Goal: Task Accomplishment & Management: Complete application form

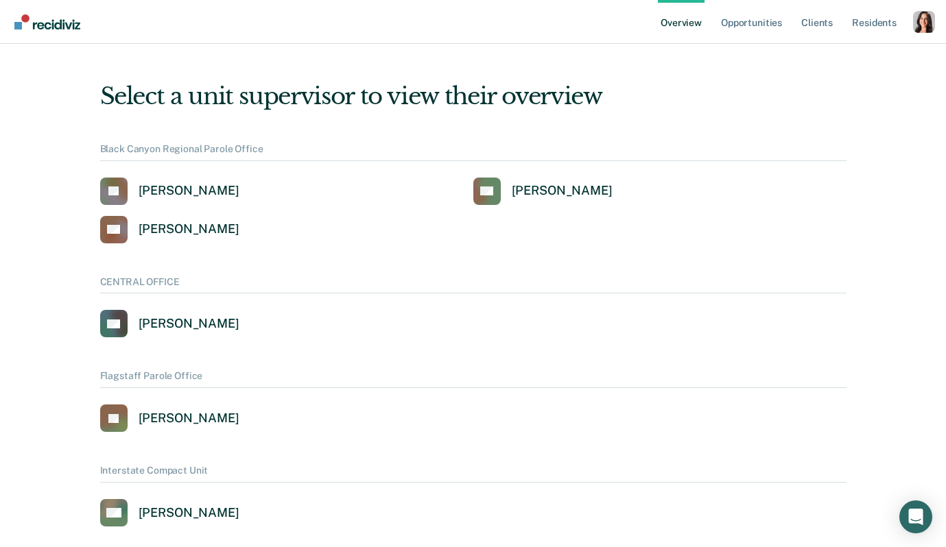
click at [916, 24] on div "Profile dropdown button" at bounding box center [924, 22] width 22 height 22
click at [822, 61] on button "Profile" at bounding box center [869, 63] width 132 height 22
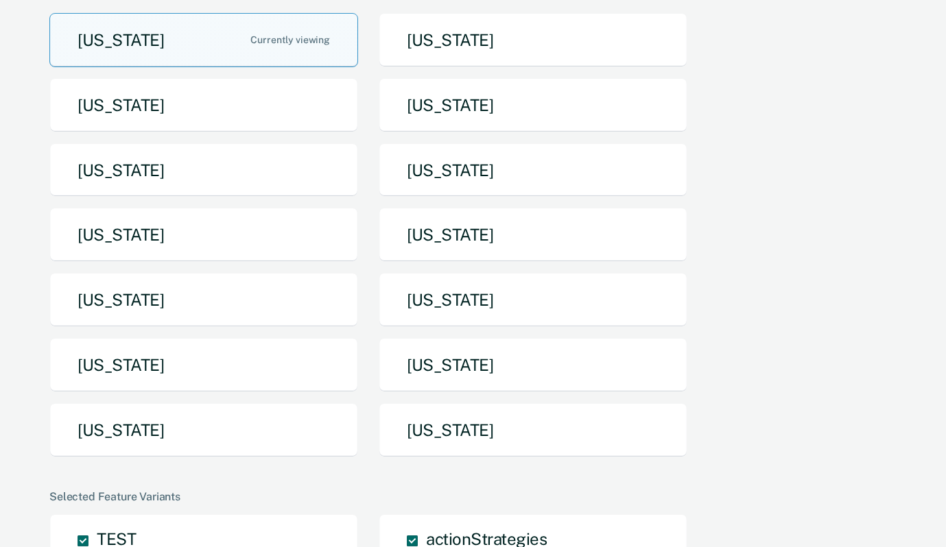
scroll to position [154, 0]
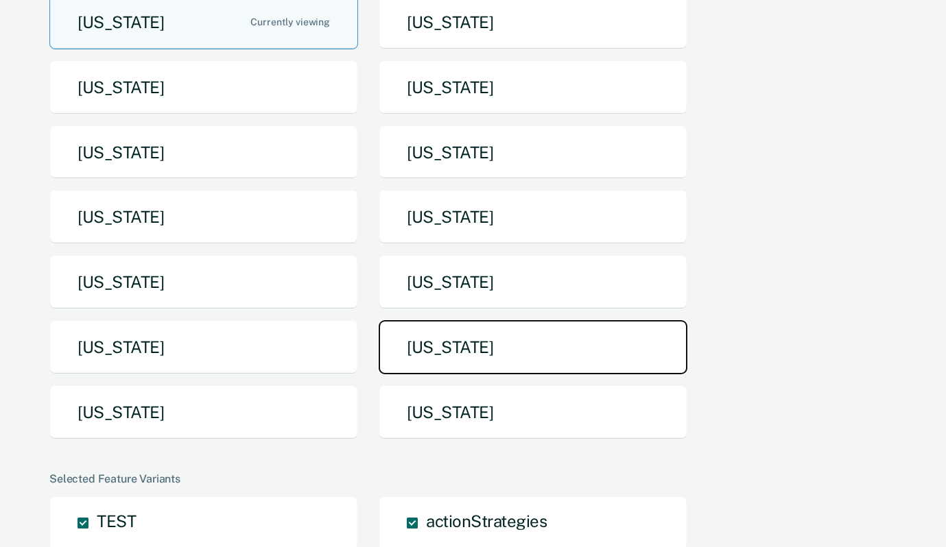
click at [478, 356] on button "[US_STATE]" at bounding box center [533, 347] width 309 height 54
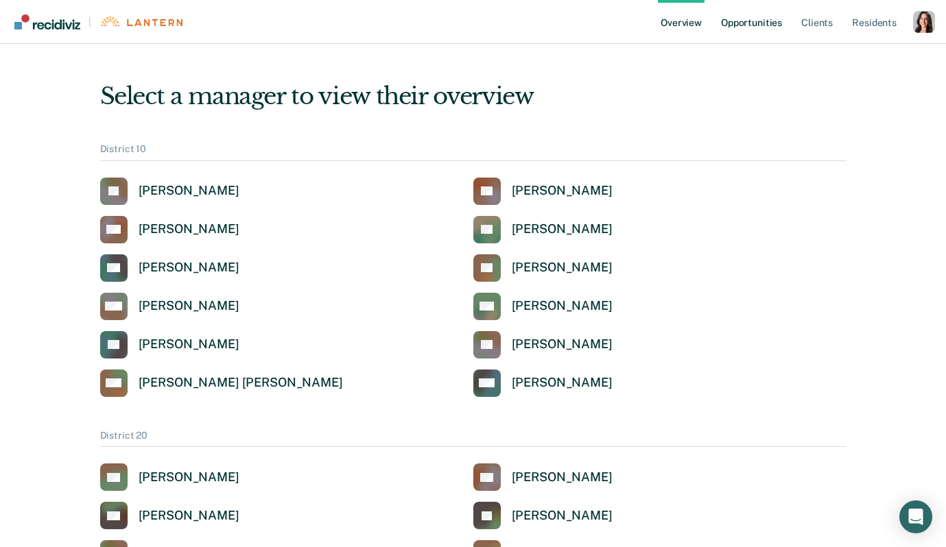
click at [741, 21] on link "Opportunities" at bounding box center [751, 22] width 67 height 44
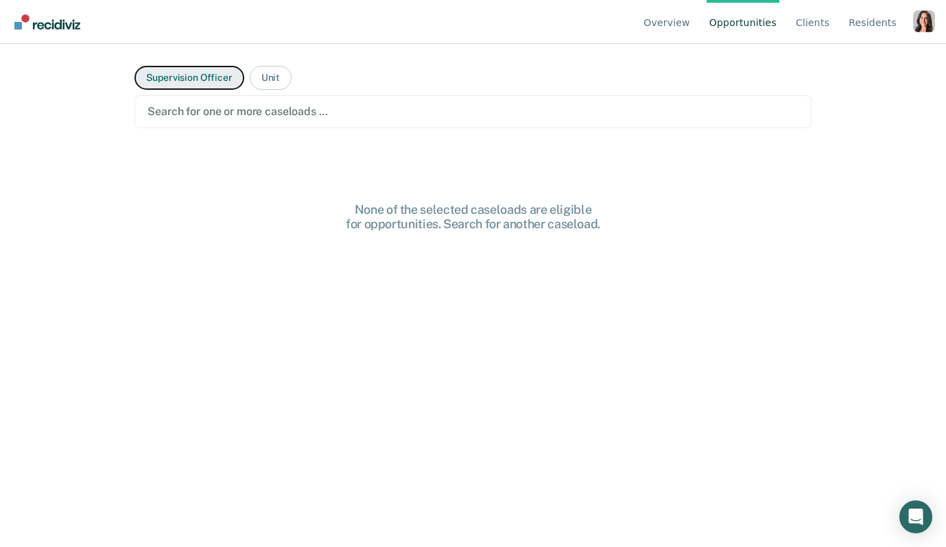
click at [191, 74] on button "Supervision Officer" at bounding box center [188, 78] width 109 height 24
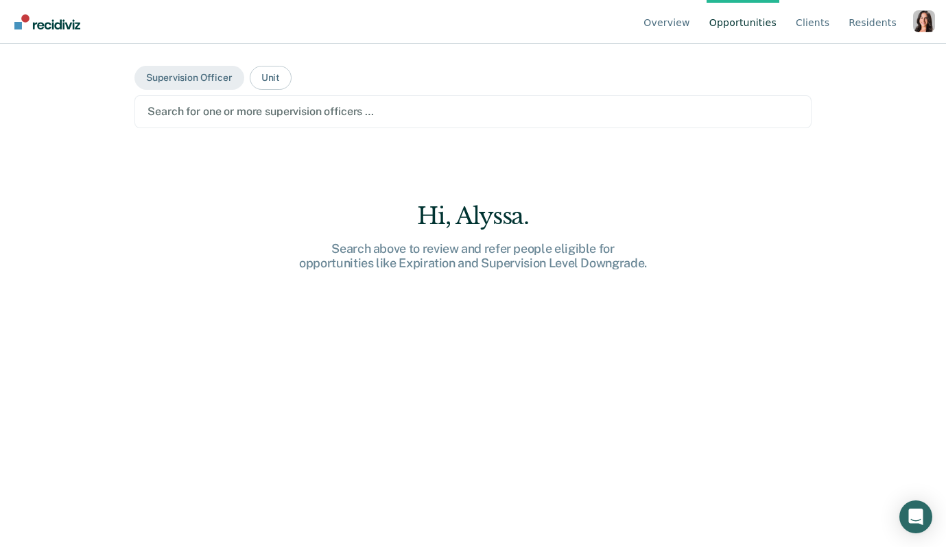
click at [394, 124] on div "Search for one or more supervision officers …" at bounding box center [472, 111] width 676 height 33
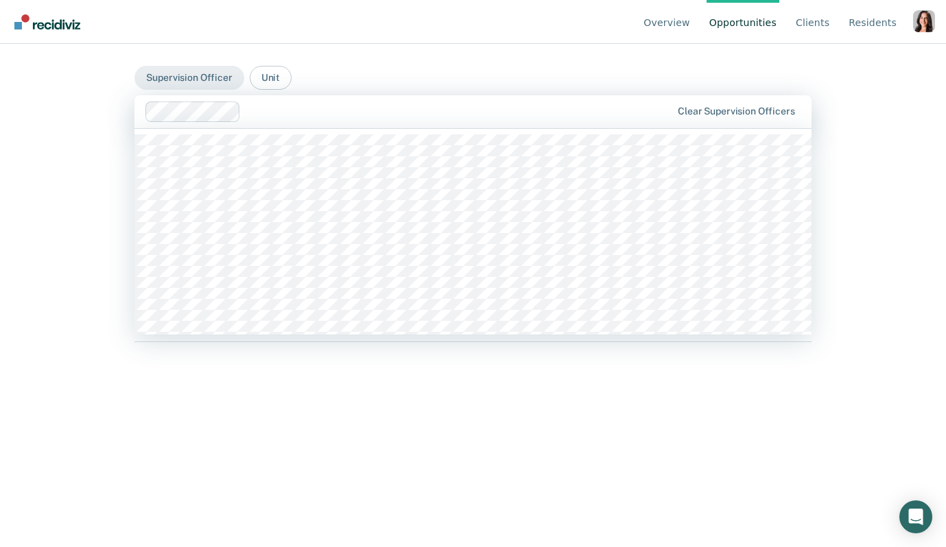
click at [315, 120] on div at bounding box center [408, 112] width 527 height 21
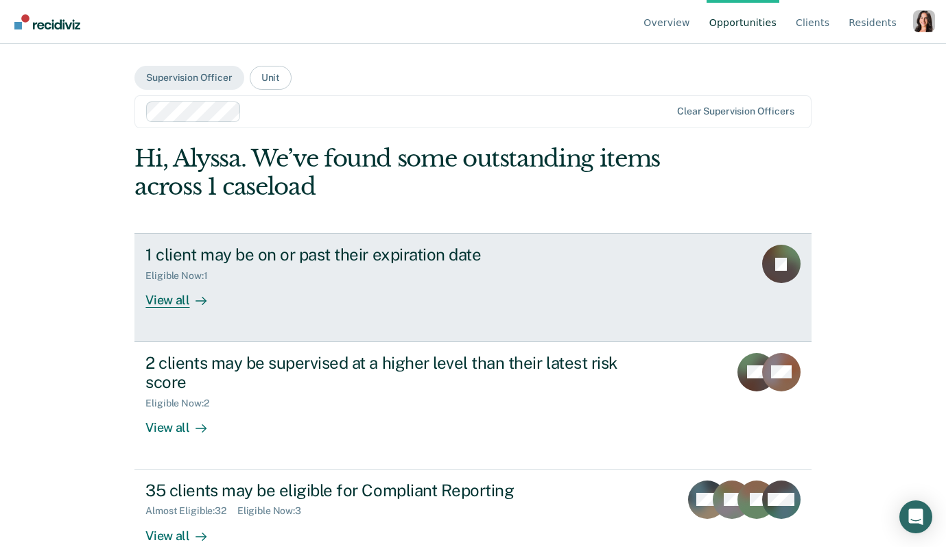
scroll to position [30, 0]
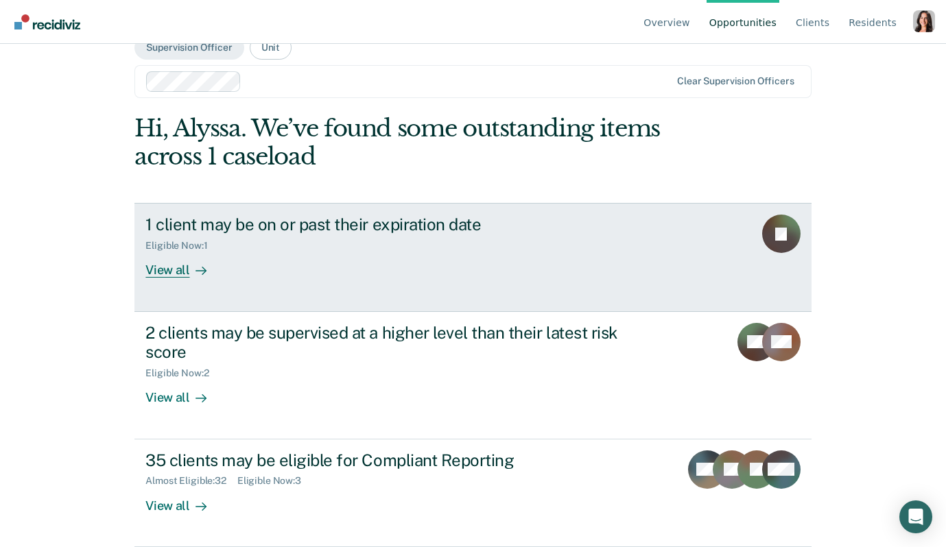
click at [294, 259] on div "1 client may be on or past their expiration date Eligible Now : 1 View all" at bounding box center [402, 246] width 514 height 63
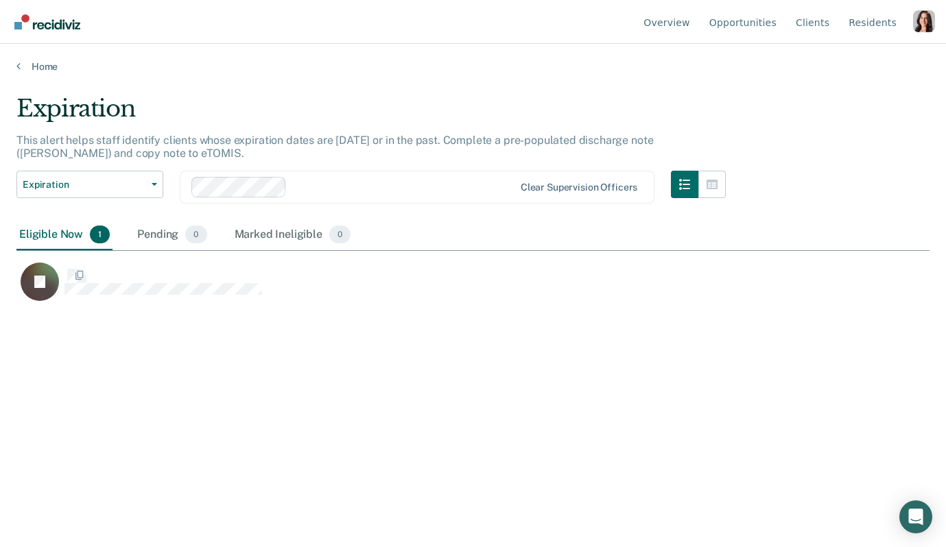
scroll to position [350, 913]
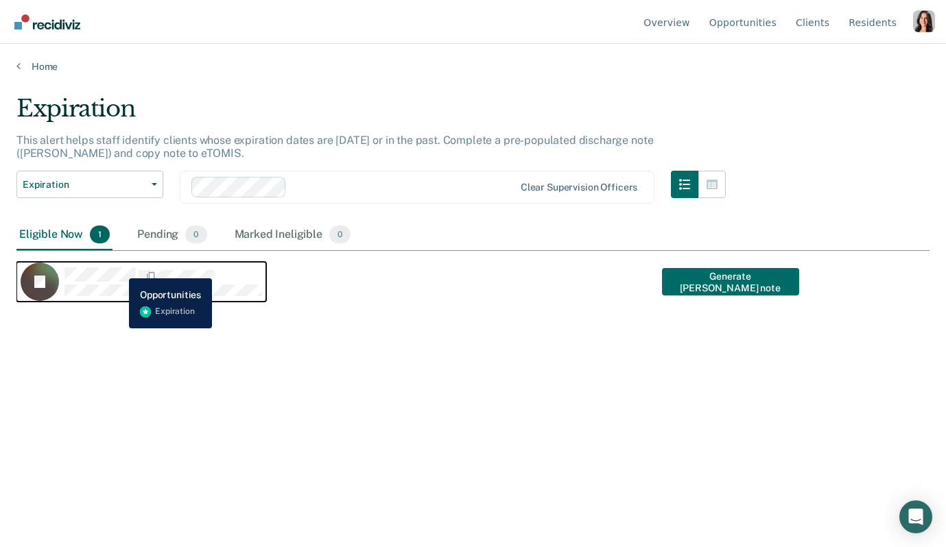
click at [104, 263] on div "TI" at bounding box center [141, 282] width 241 height 38
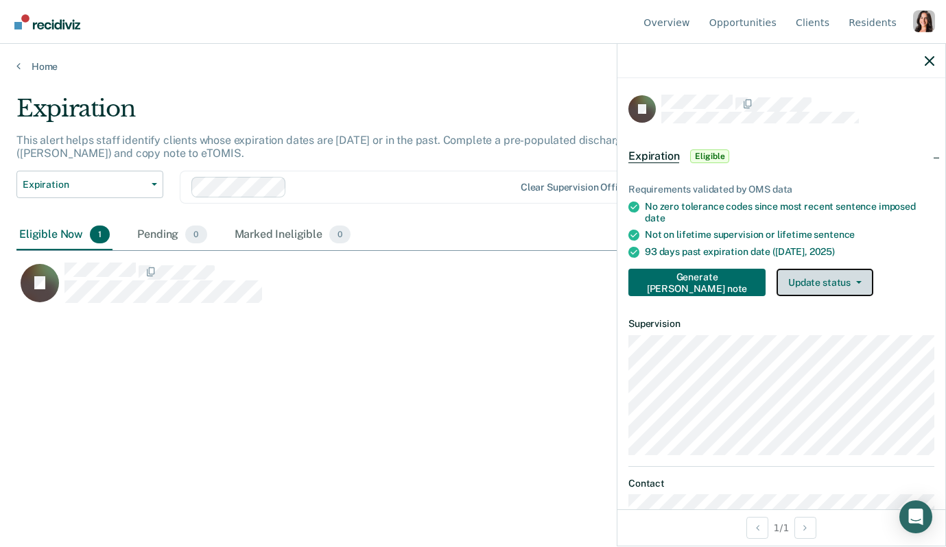
click at [797, 286] on button "Update status" at bounding box center [824, 282] width 97 height 27
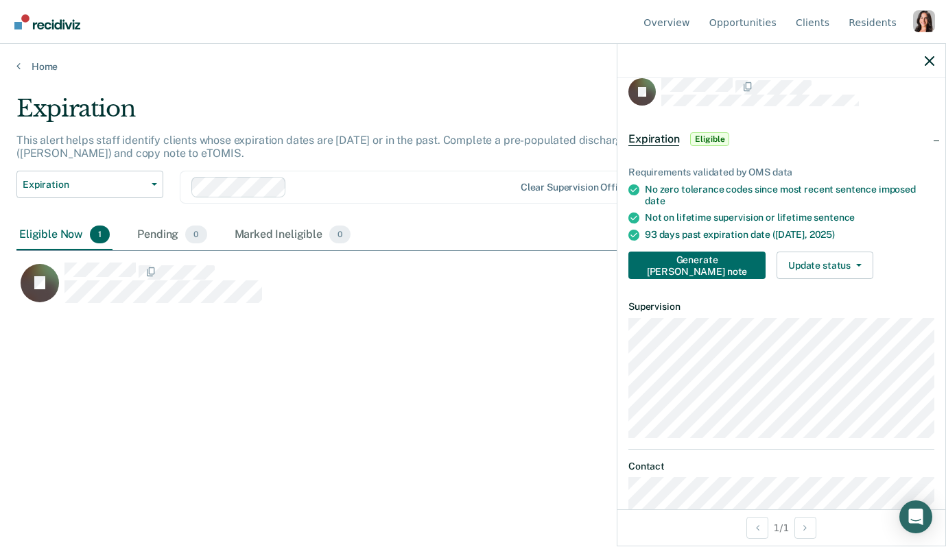
scroll to position [0, 0]
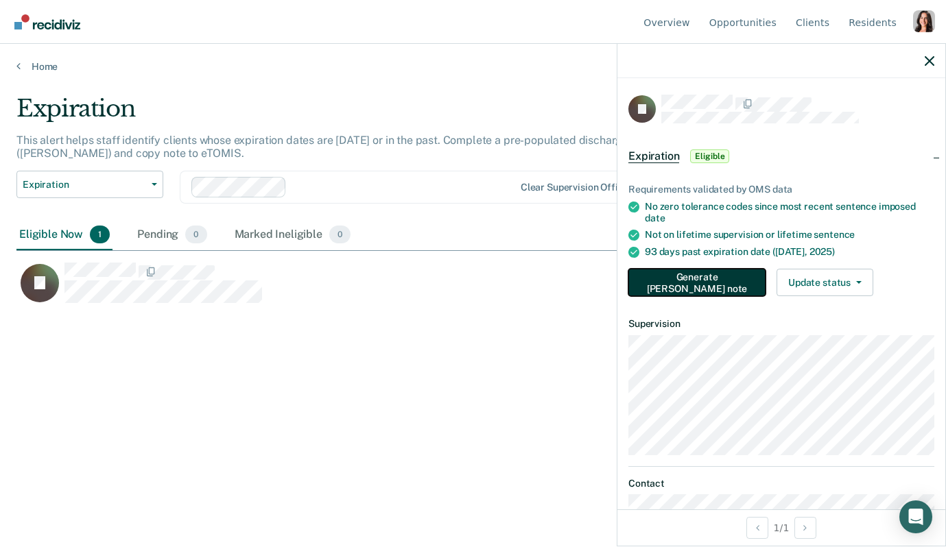
click at [682, 285] on button "Generate [PERSON_NAME] note" at bounding box center [696, 282] width 137 height 27
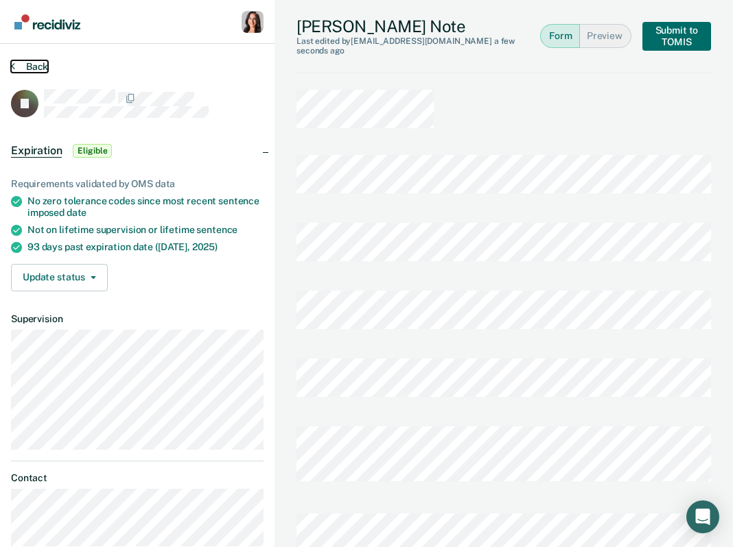
click at [19, 64] on button "Back" at bounding box center [29, 66] width 37 height 12
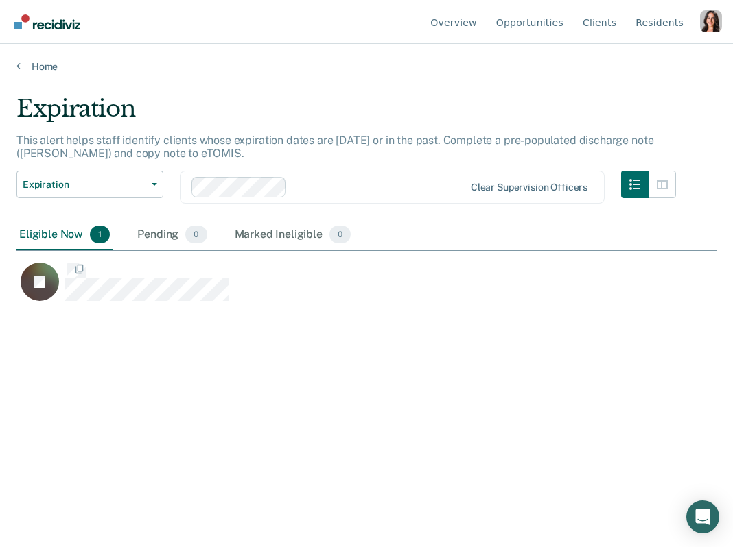
scroll to position [350, 700]
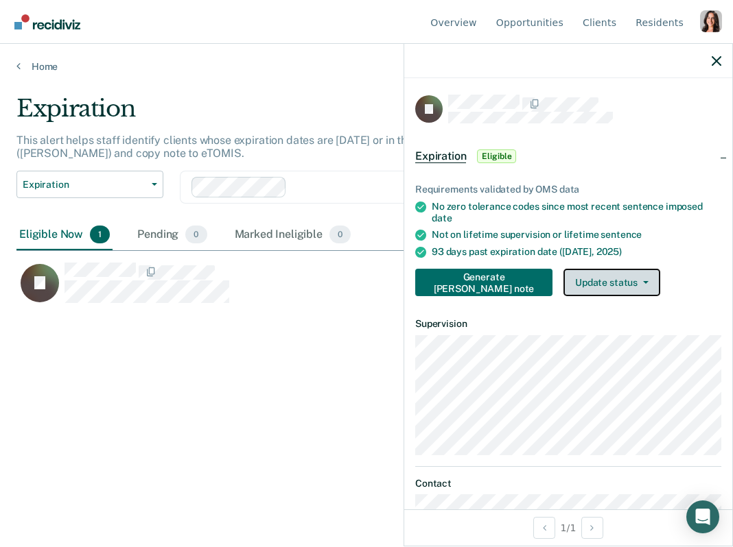
click at [574, 274] on button "Update status" at bounding box center [611, 282] width 97 height 27
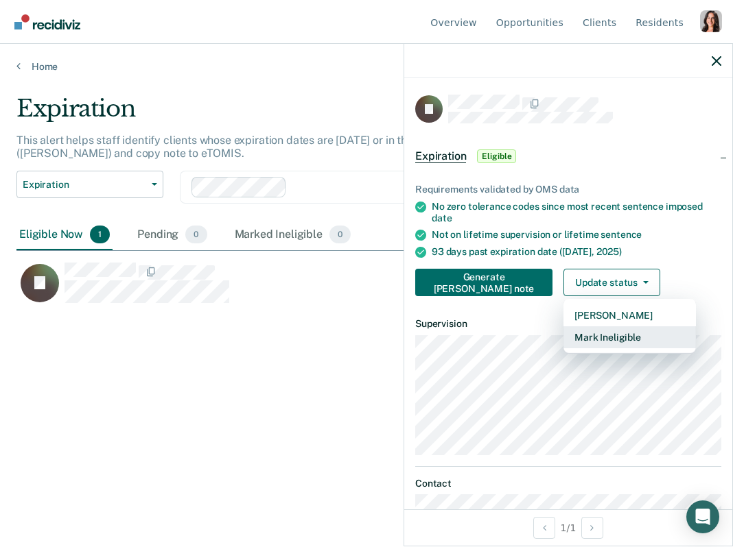
click at [590, 340] on button "Mark Ineligible" at bounding box center [629, 338] width 132 height 22
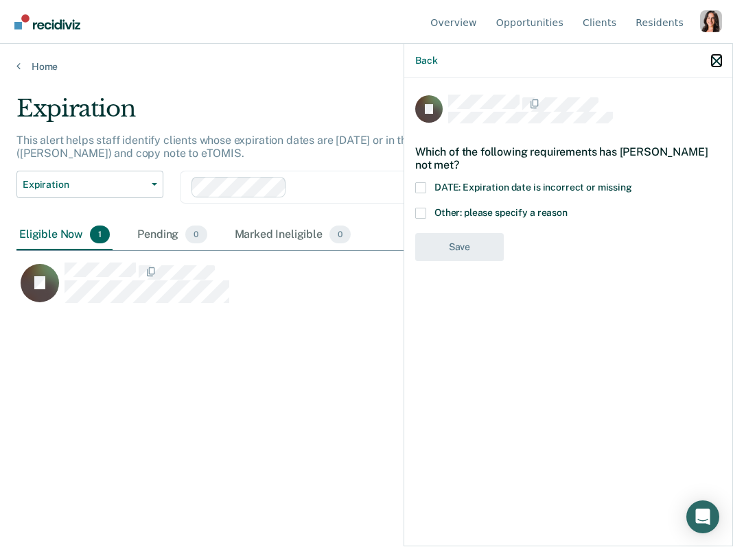
click at [713, 61] on icon "button" at bounding box center [716, 61] width 10 height 10
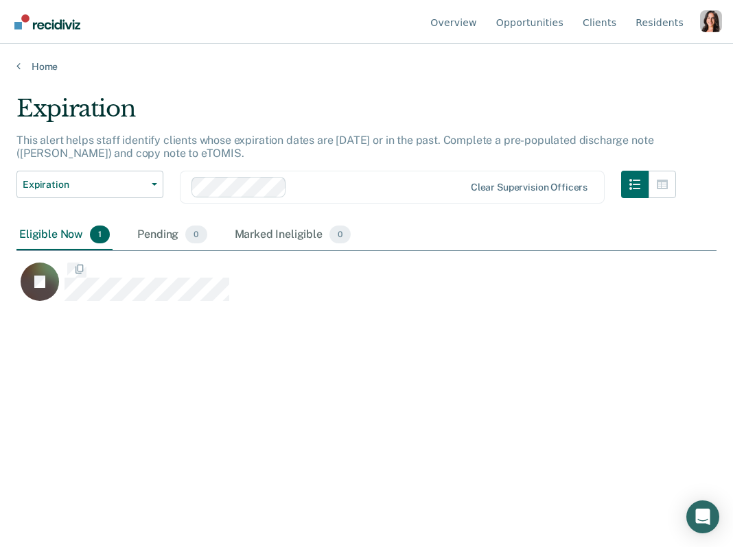
scroll to position [350, 700]
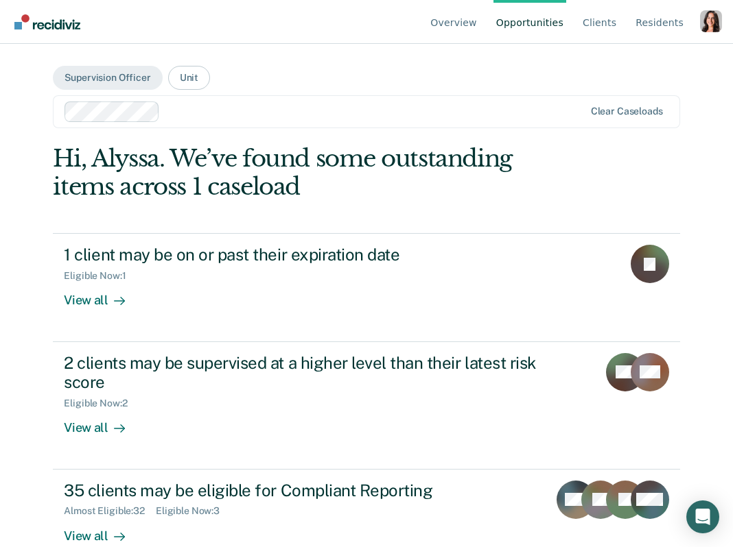
scroll to position [1, 0]
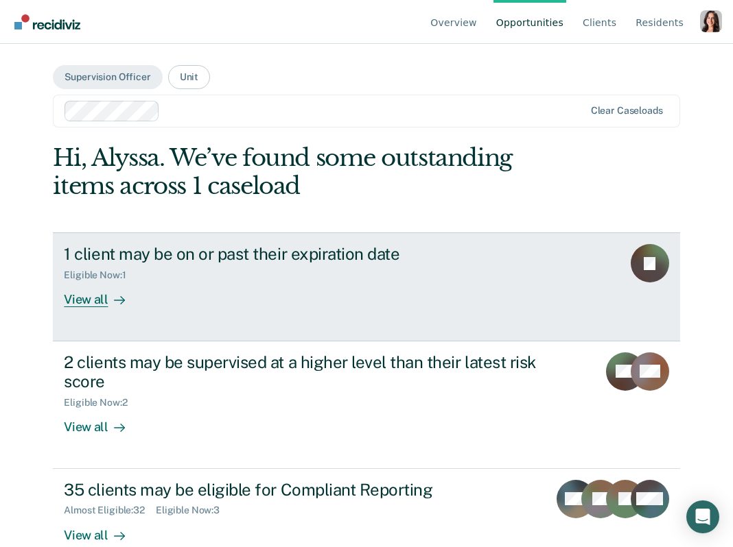
click at [95, 307] on div "View all" at bounding box center [102, 294] width 77 height 27
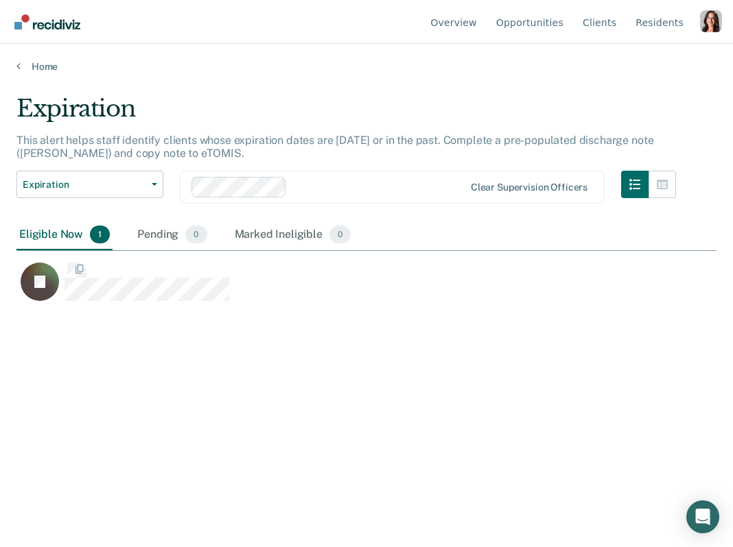
scroll to position [350, 700]
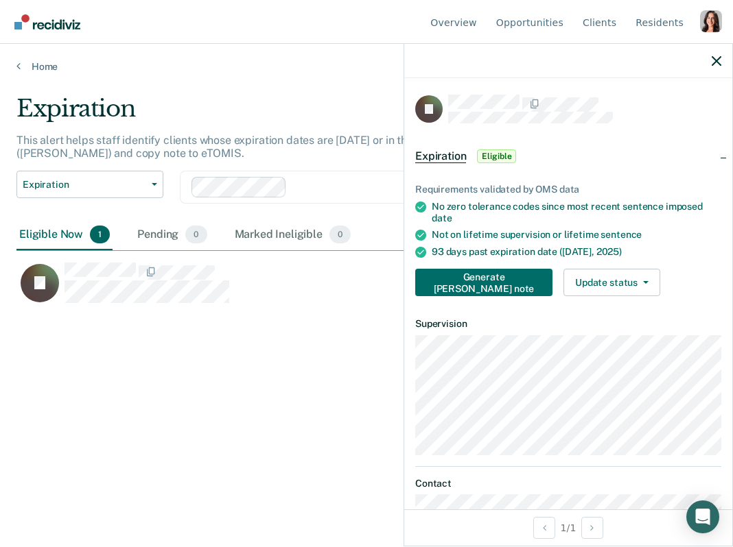
click at [715, 67] on div at bounding box center [568, 61] width 328 height 34
click at [716, 60] on icon "button" at bounding box center [716, 61] width 10 height 10
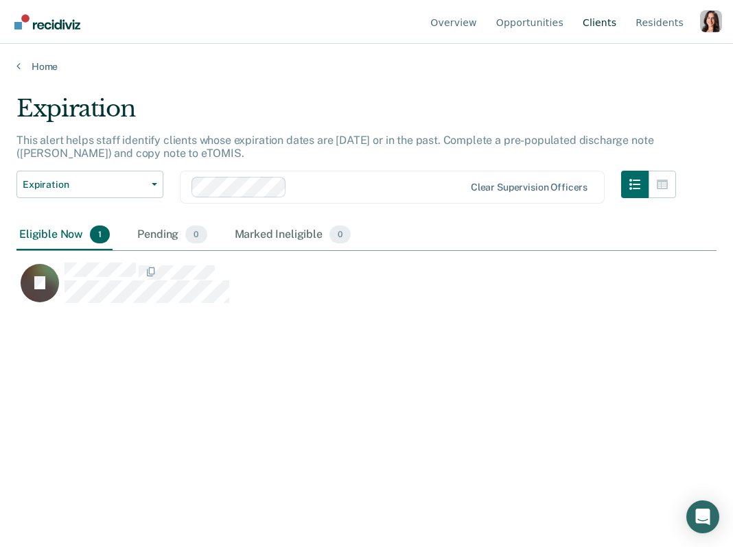
click at [606, 27] on link "Client s" at bounding box center [599, 22] width 39 height 44
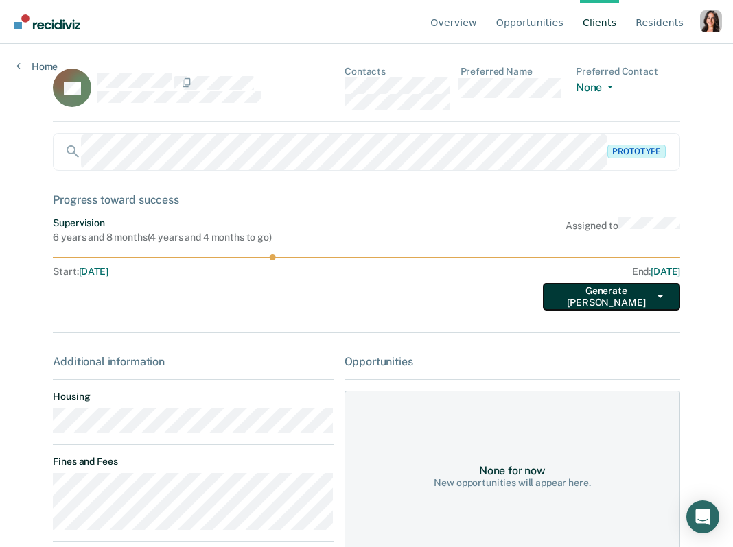
click at [602, 295] on button "Generate [PERSON_NAME]" at bounding box center [611, 296] width 137 height 27
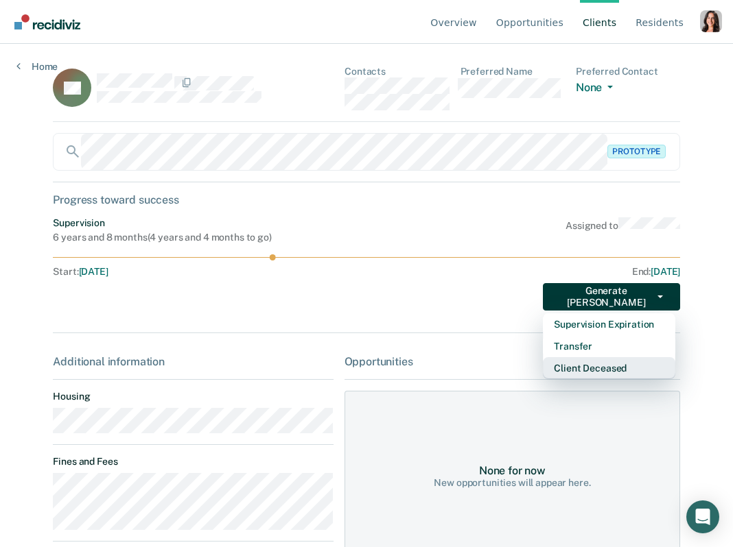
click at [610, 364] on button "Client Deceased" at bounding box center [609, 368] width 132 height 22
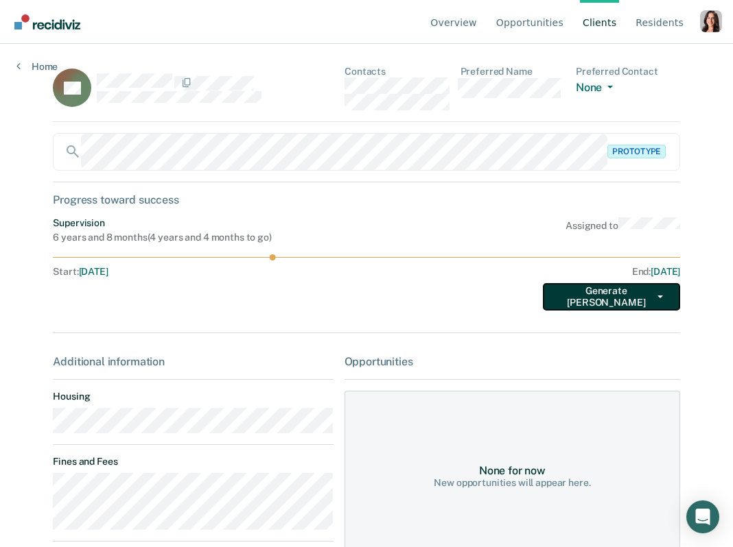
click at [648, 299] on button "Generate [PERSON_NAME]" at bounding box center [611, 296] width 137 height 27
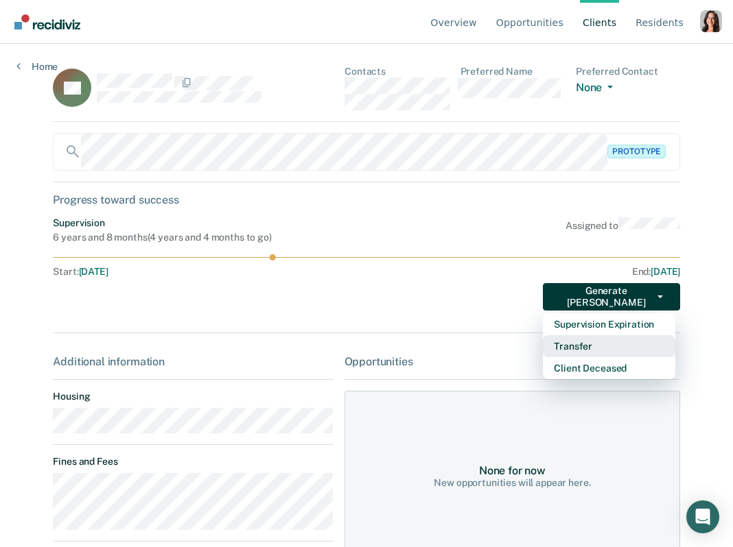
click at [604, 344] on button "Transfer" at bounding box center [609, 346] width 132 height 22
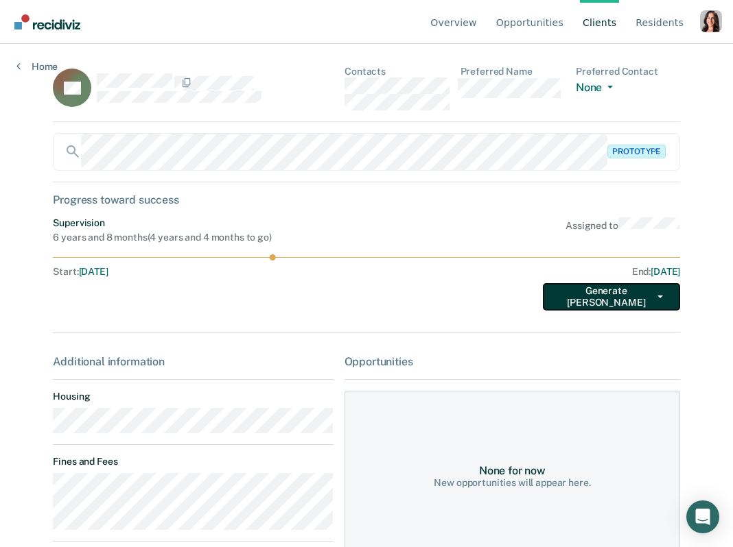
click at [617, 299] on button "Generate [PERSON_NAME]" at bounding box center [611, 296] width 137 height 27
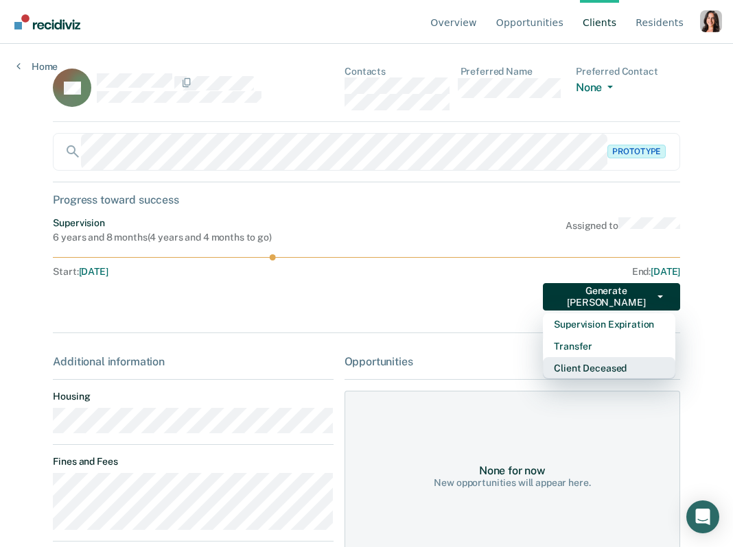
click at [608, 368] on button "Client Deceased" at bounding box center [609, 368] width 132 height 22
